Goal: Transaction & Acquisition: Obtain resource

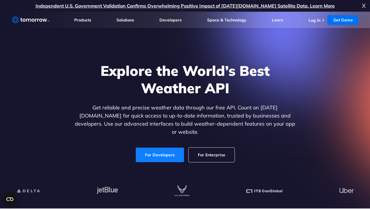
click at [163, 149] on link "For Developers" at bounding box center [160, 154] width 48 height 14
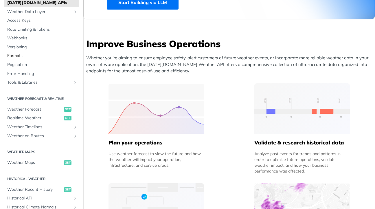
scroll to position [29, 0]
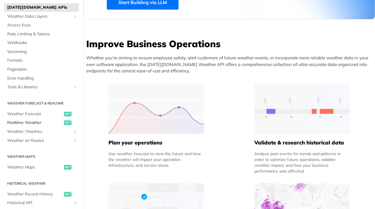
click at [32, 123] on span "Realtime Weather" at bounding box center [34, 123] width 55 height 6
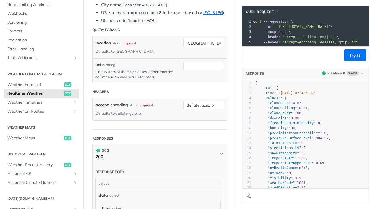
scroll to position [60, 0]
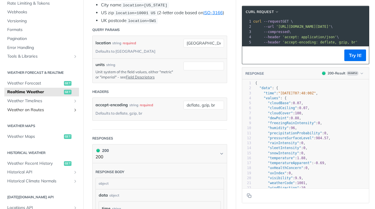
click at [73, 108] on icon "Show subpages for Weather on Routes" at bounding box center [75, 110] width 5 height 5
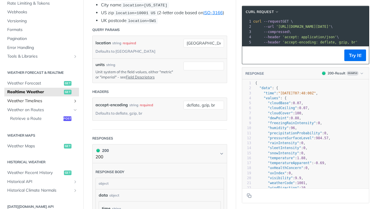
click at [73, 101] on icon "Show subpages for Weather Timelines" at bounding box center [75, 101] width 5 height 5
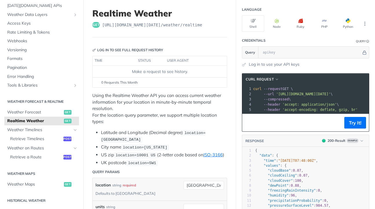
scroll to position [58, 0]
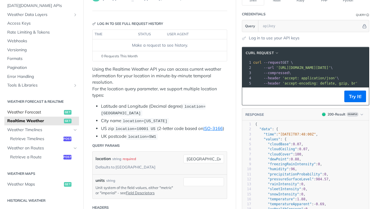
click at [29, 111] on span "Weather Forecast" at bounding box center [34, 112] width 55 height 6
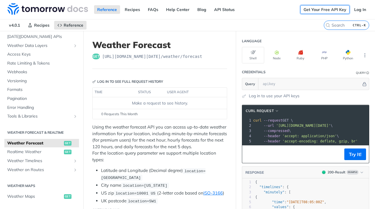
click at [316, 11] on link "Get Your Free API Key" at bounding box center [324, 9] width 49 height 9
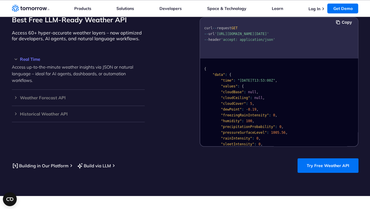
scroll to position [520, 0]
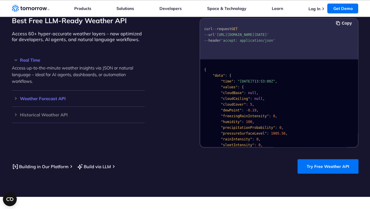
click at [14, 96] on h3 "Weather Forecast API" at bounding box center [78, 98] width 133 height 4
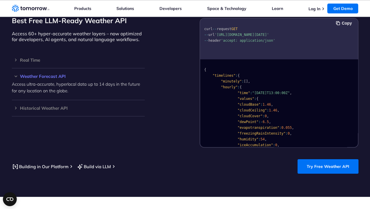
click at [49, 74] on h3 "Weather Forecast API" at bounding box center [78, 76] width 133 height 4
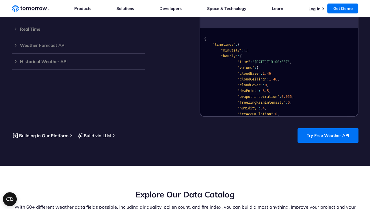
scroll to position [549, 0]
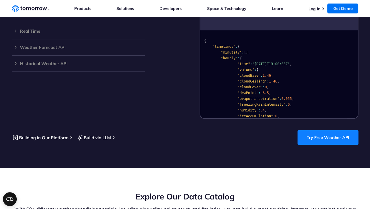
click at [331, 130] on link "Try Free Weather API" at bounding box center [328, 137] width 61 height 14
